Goal: Task Accomplishment & Management: Use online tool/utility

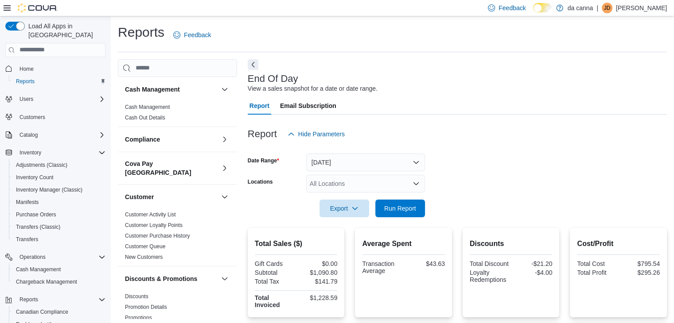
scroll to position [3, 0]
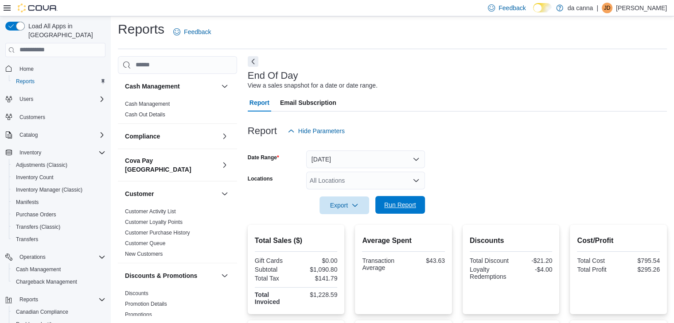
click at [405, 206] on span "Run Report" at bounding box center [400, 205] width 32 height 9
